Goal: Task Accomplishment & Management: Manage account settings

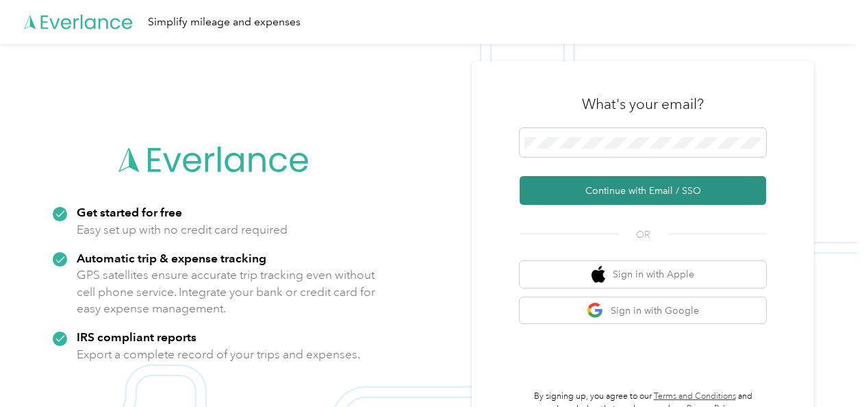
click at [605, 182] on button "Continue with Email / SSO" at bounding box center [643, 190] width 246 height 29
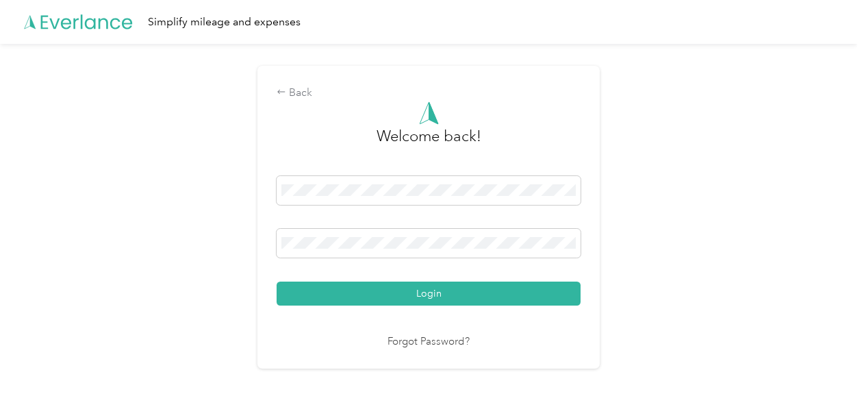
click at [421, 287] on button "Login" at bounding box center [429, 293] width 304 height 24
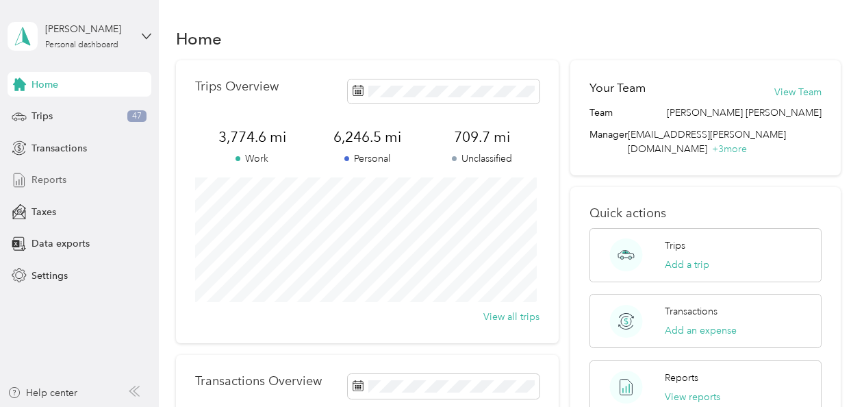
click at [59, 177] on span "Reports" at bounding box center [48, 179] width 35 height 14
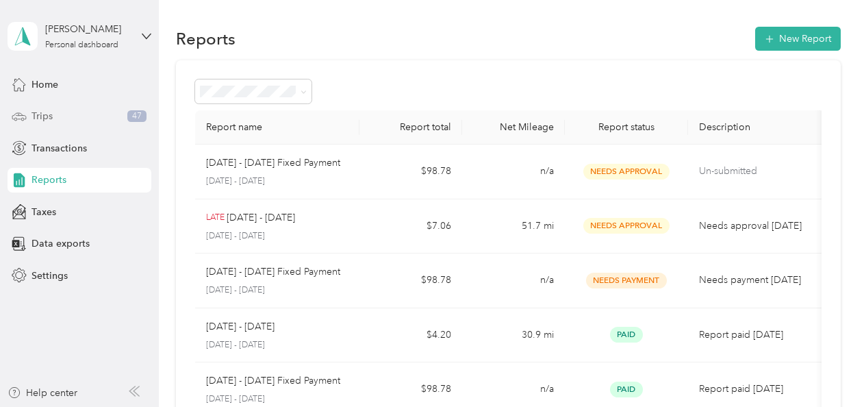
click at [46, 111] on span "Trips" at bounding box center [41, 116] width 21 height 14
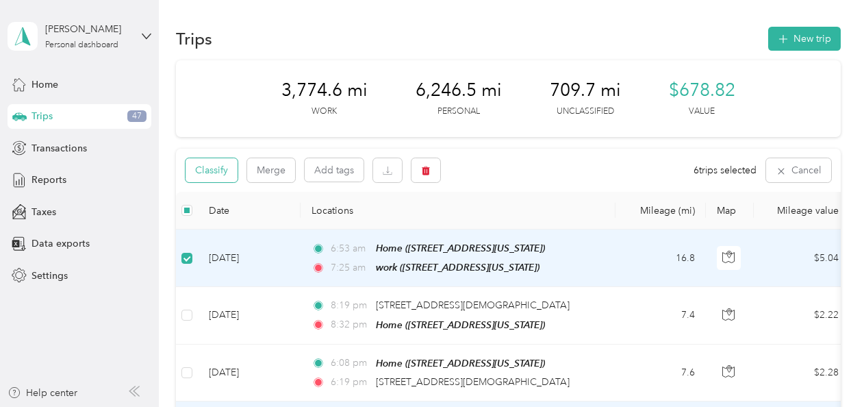
click at [216, 166] on button "Classify" at bounding box center [212, 170] width 52 height 24
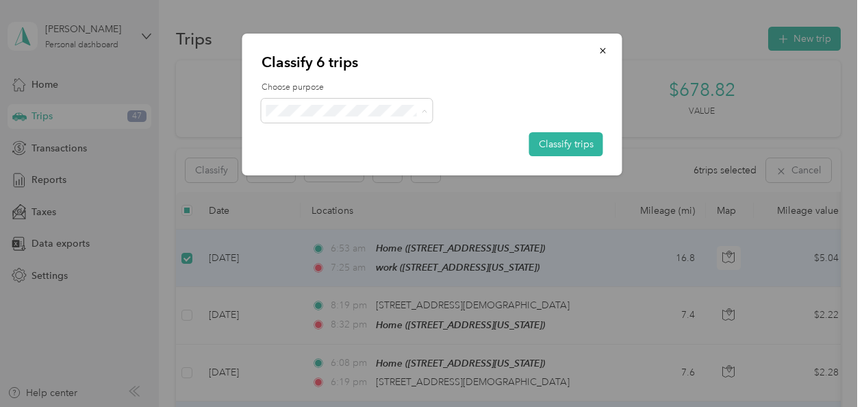
click at [292, 132] on span "[PERSON_NAME]" at bounding box center [347, 136] width 152 height 14
click at [568, 136] on button "Classify trips" at bounding box center [566, 144] width 74 height 24
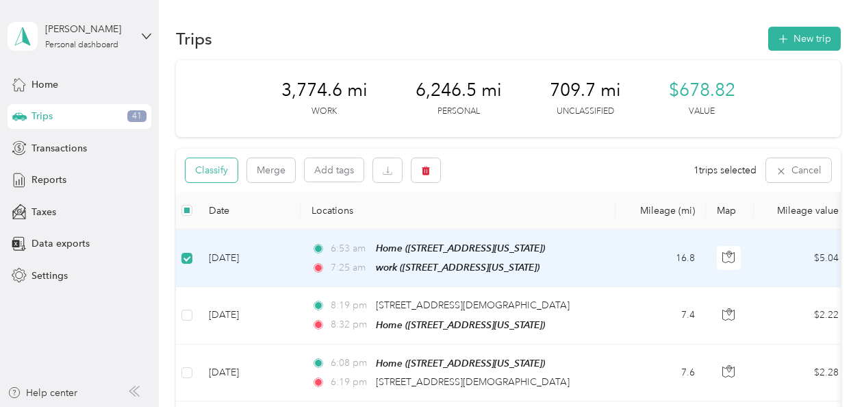
click at [218, 174] on button "Classify" at bounding box center [212, 170] width 52 height 24
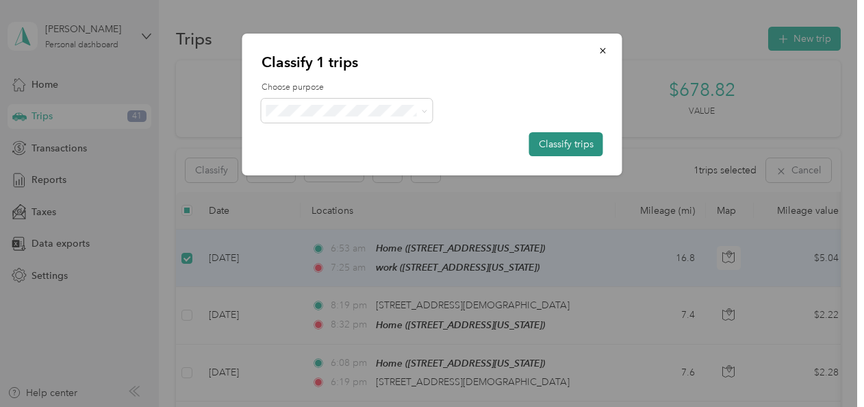
click at [580, 138] on button "Classify trips" at bounding box center [566, 144] width 74 height 24
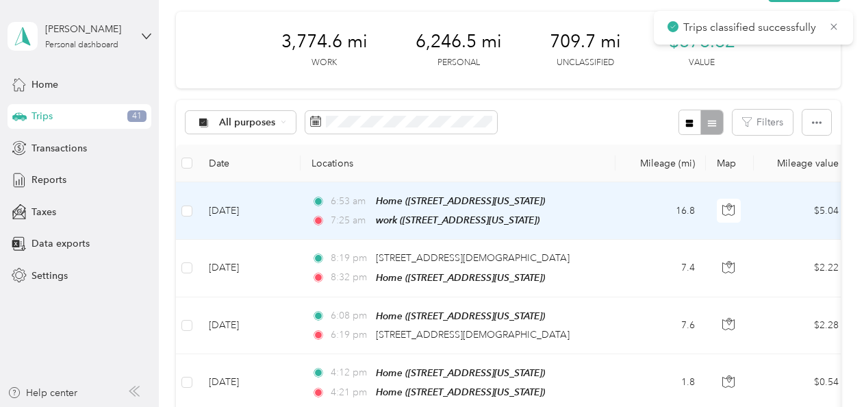
scroll to position [68, 0]
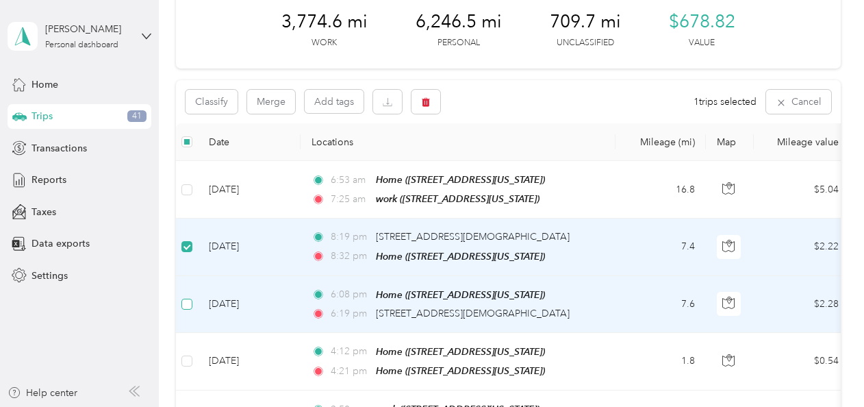
click at [186, 296] on label at bounding box center [186, 303] width 11 height 15
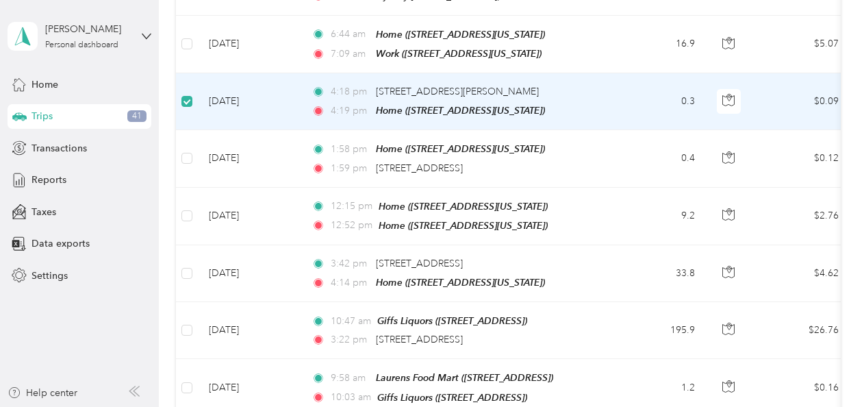
scroll to position [615, 0]
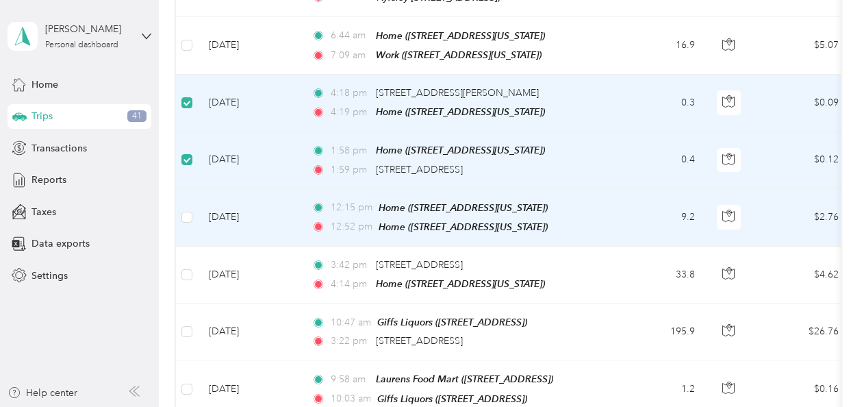
click at [188, 209] on label at bounding box center [186, 216] width 11 height 15
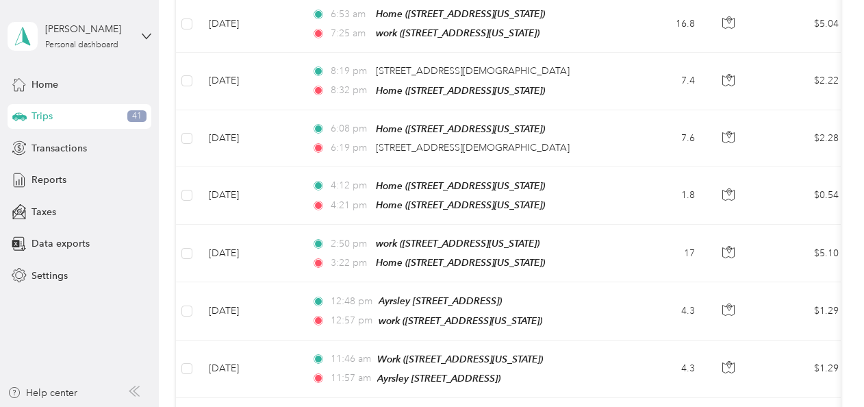
scroll to position [0, 0]
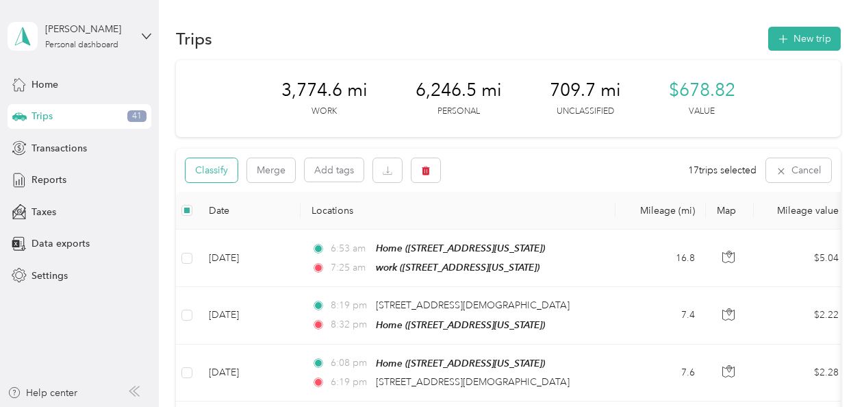
click at [220, 167] on button "Classify" at bounding box center [212, 170] width 52 height 24
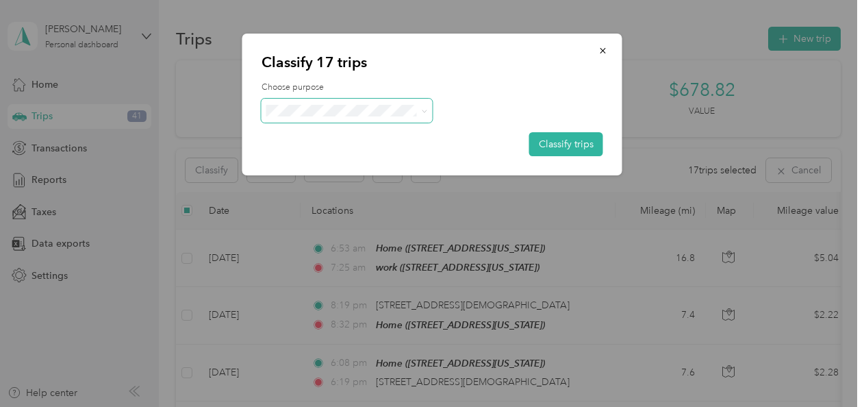
click at [424, 110] on icon at bounding box center [424, 111] width 6 height 6
click at [311, 157] on span "Personal" at bounding box center [358, 160] width 127 height 14
click at [551, 140] on button "Classify trips" at bounding box center [566, 144] width 74 height 24
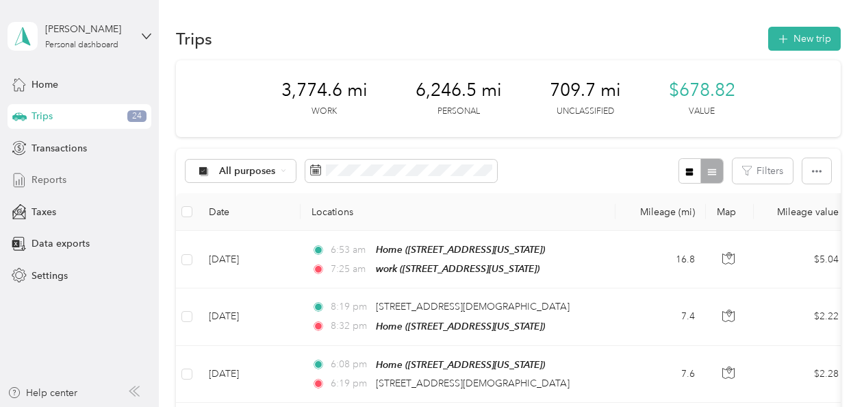
click at [53, 179] on span "Reports" at bounding box center [48, 179] width 35 height 14
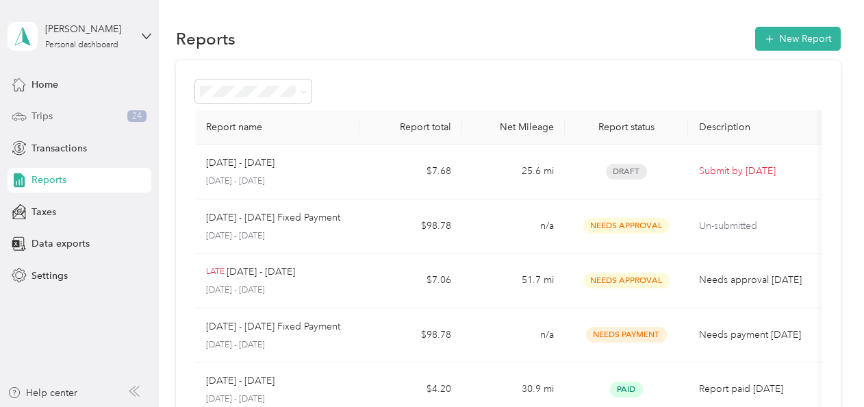
click at [39, 118] on span "Trips" at bounding box center [41, 116] width 21 height 14
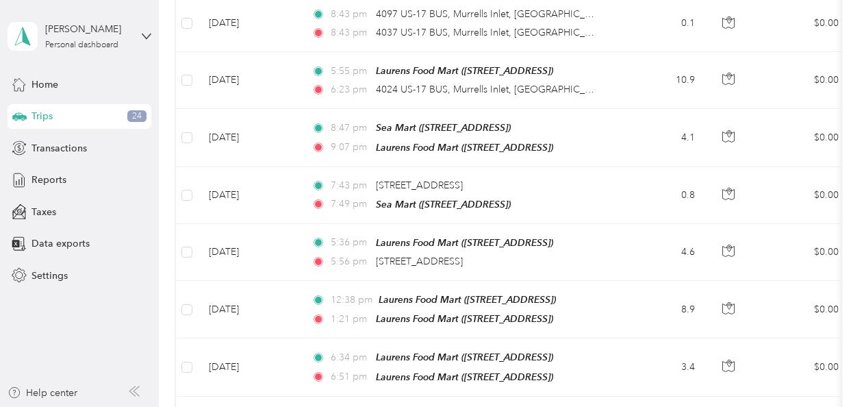
scroll to position [1473, 0]
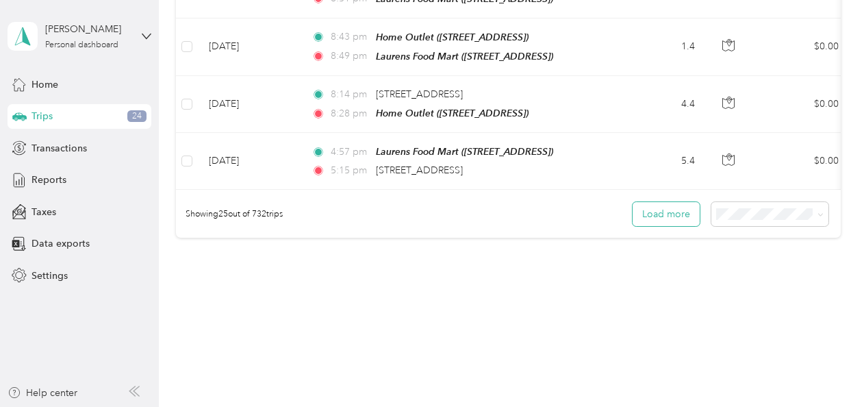
click at [681, 202] on button "Load more" at bounding box center [665, 214] width 67 height 24
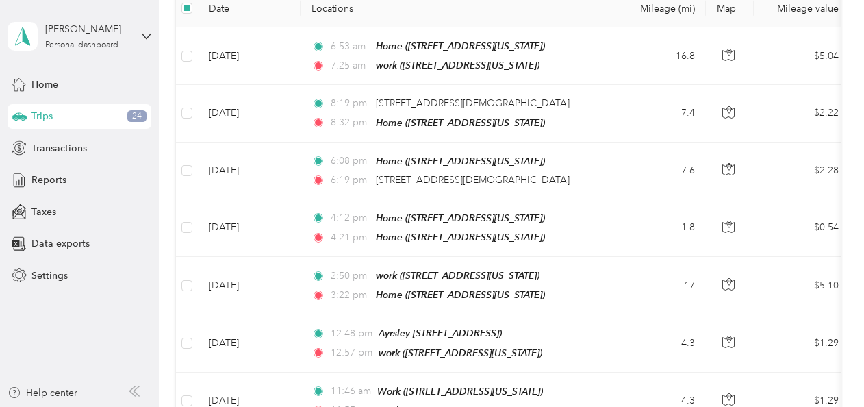
scroll to position [0, 0]
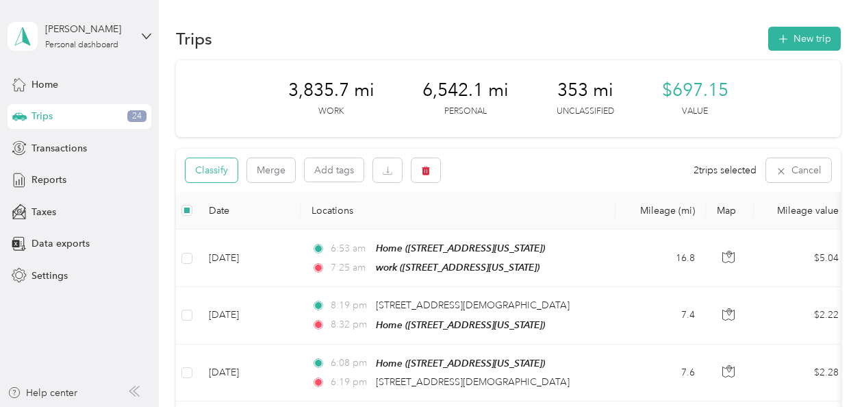
click at [219, 169] on button "Classify" at bounding box center [212, 170] width 52 height 24
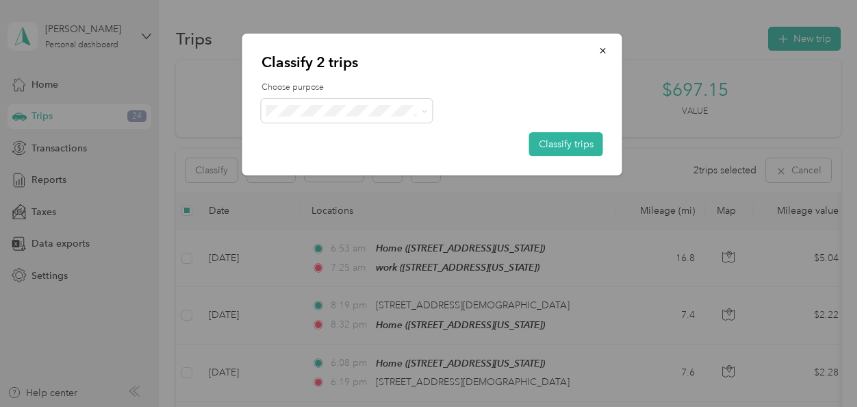
click at [298, 155] on span "Personal" at bounding box center [358, 153] width 127 height 14
click at [552, 138] on button "Classify trips" at bounding box center [566, 144] width 74 height 24
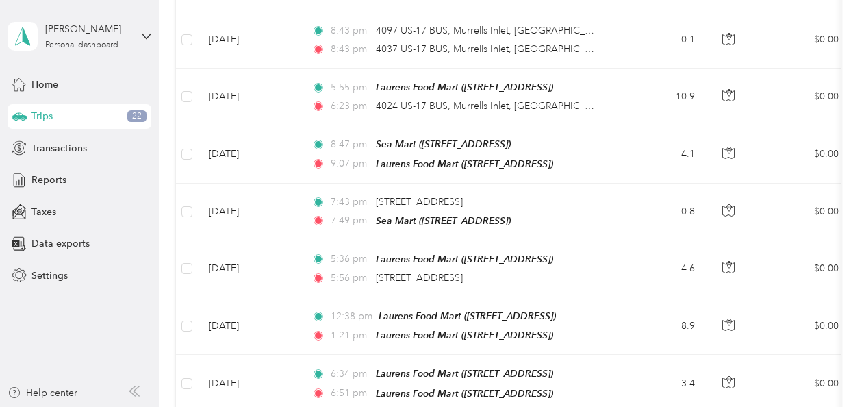
scroll to position [1095, 0]
